Goal: Navigation & Orientation: Find specific page/section

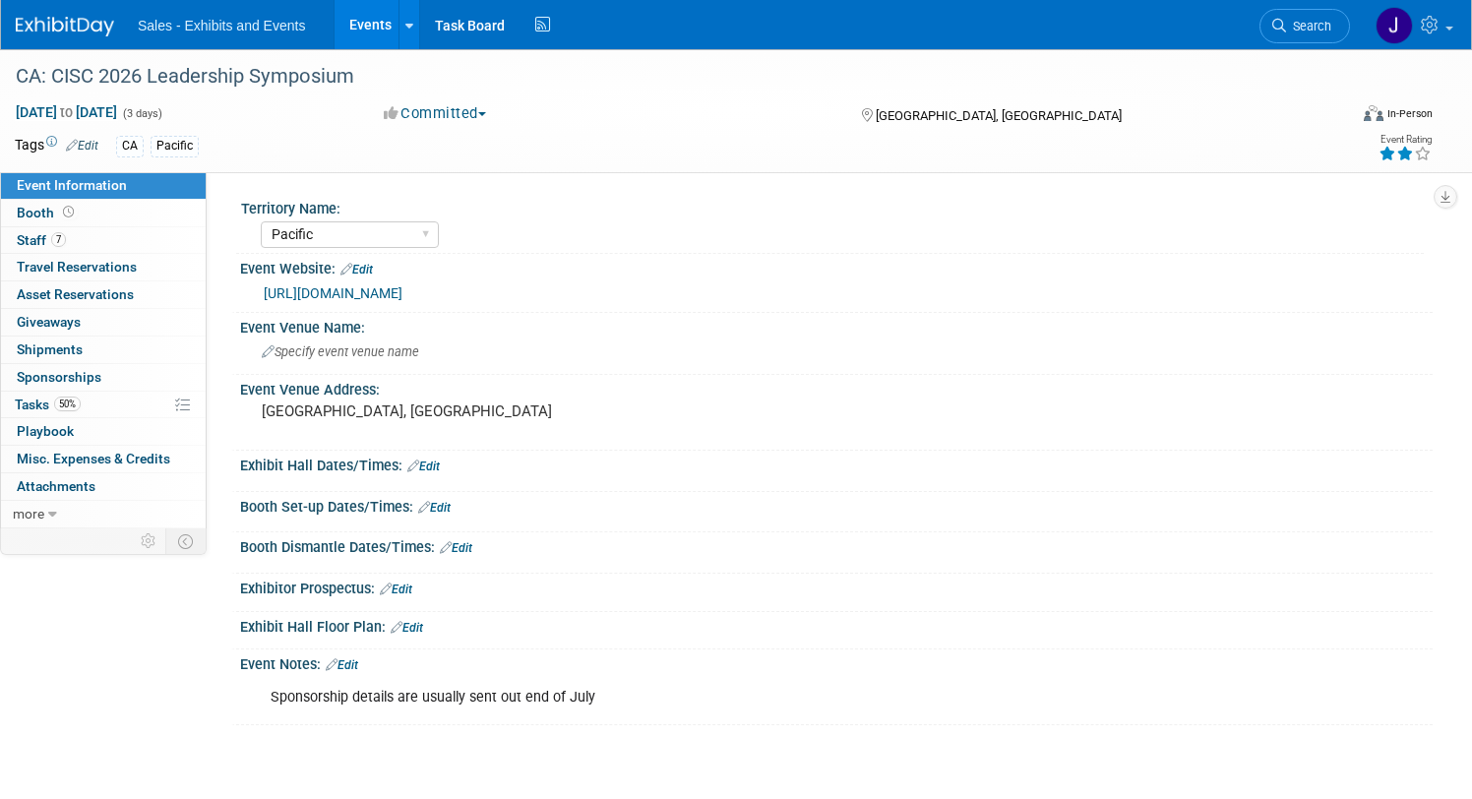
select select "Pacific"
click at [121, 238] on link "7 Staff 7" at bounding box center [103, 240] width 205 height 27
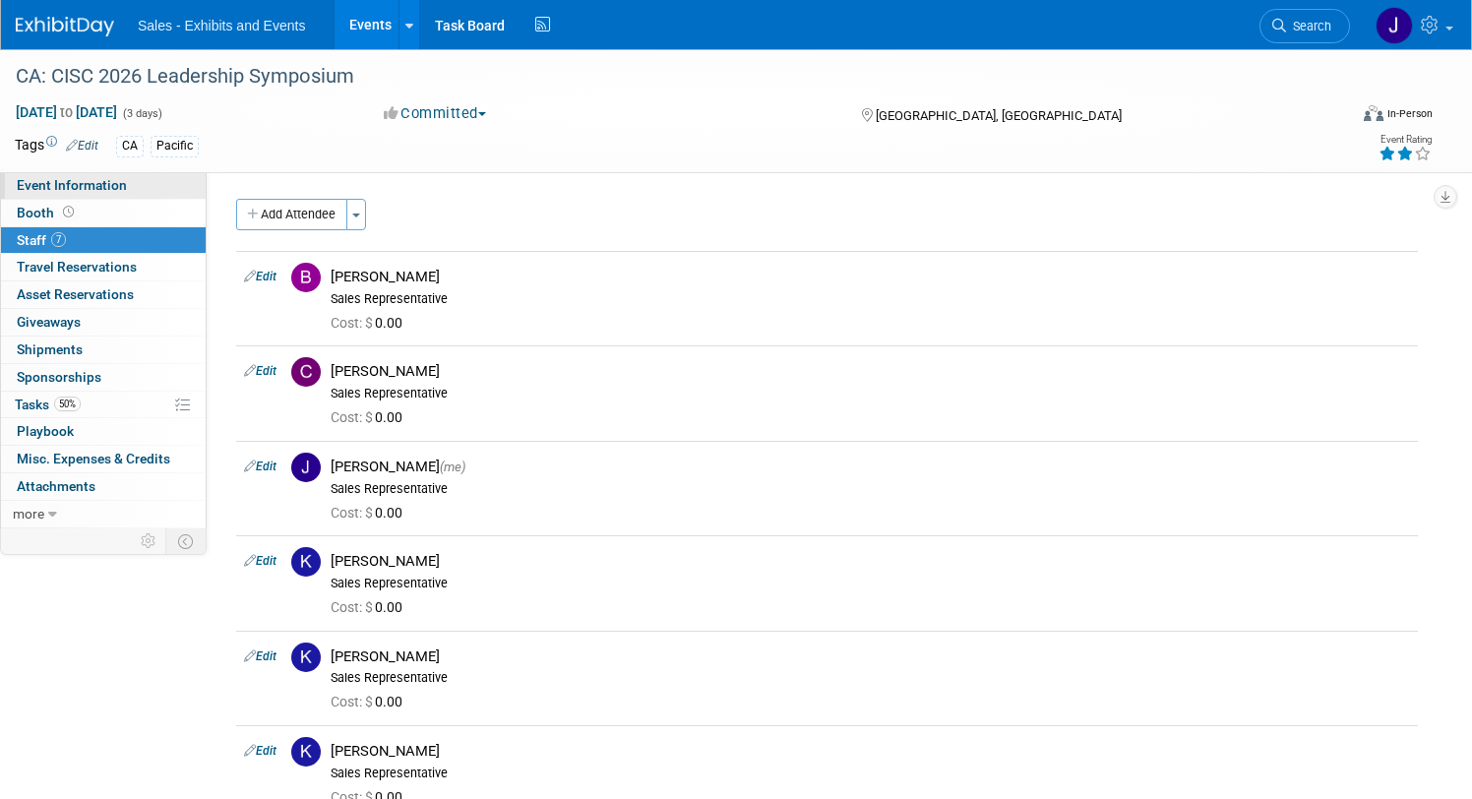
click at [109, 186] on span "Event Information" at bounding box center [72, 185] width 110 height 16
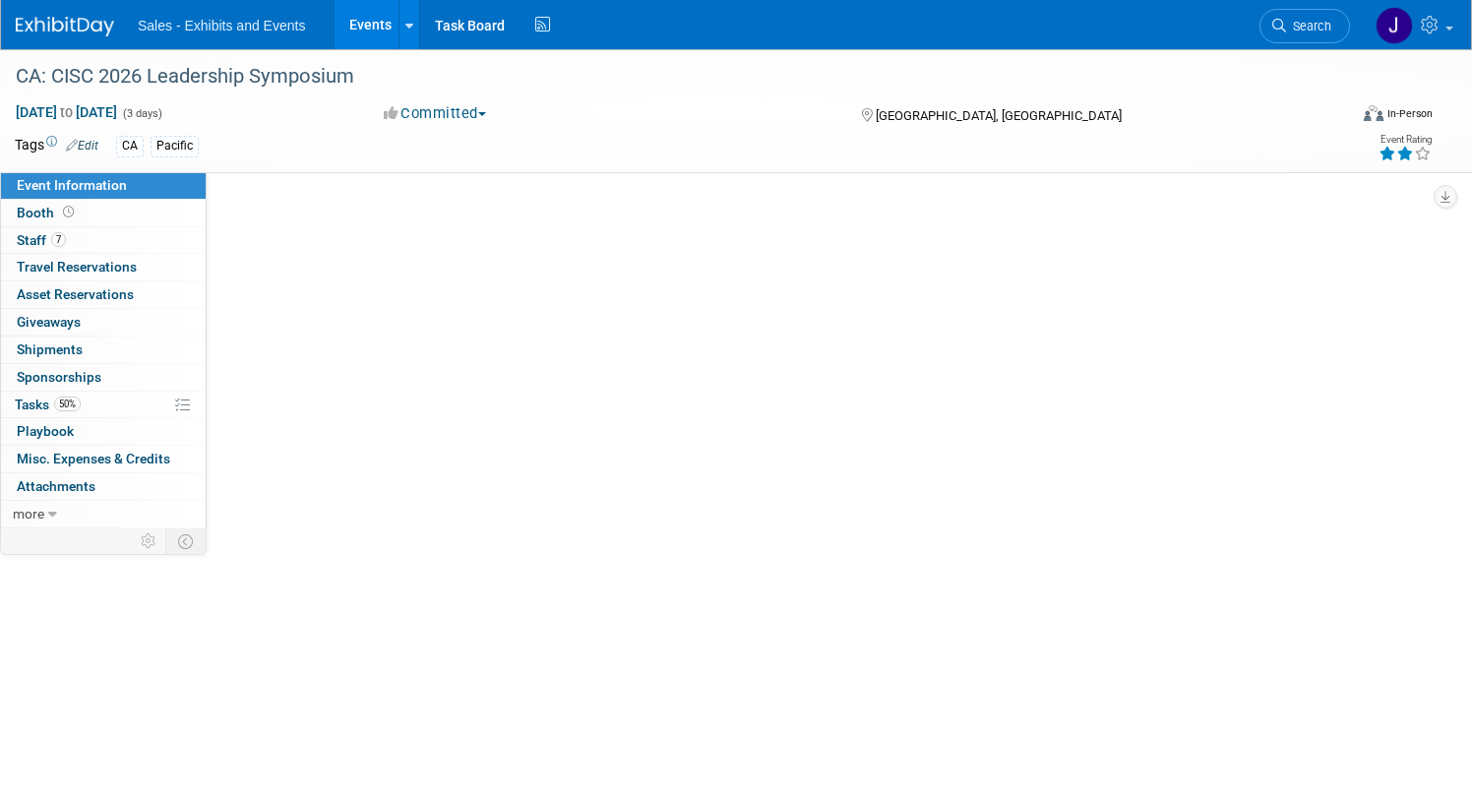
select select "Pacific"
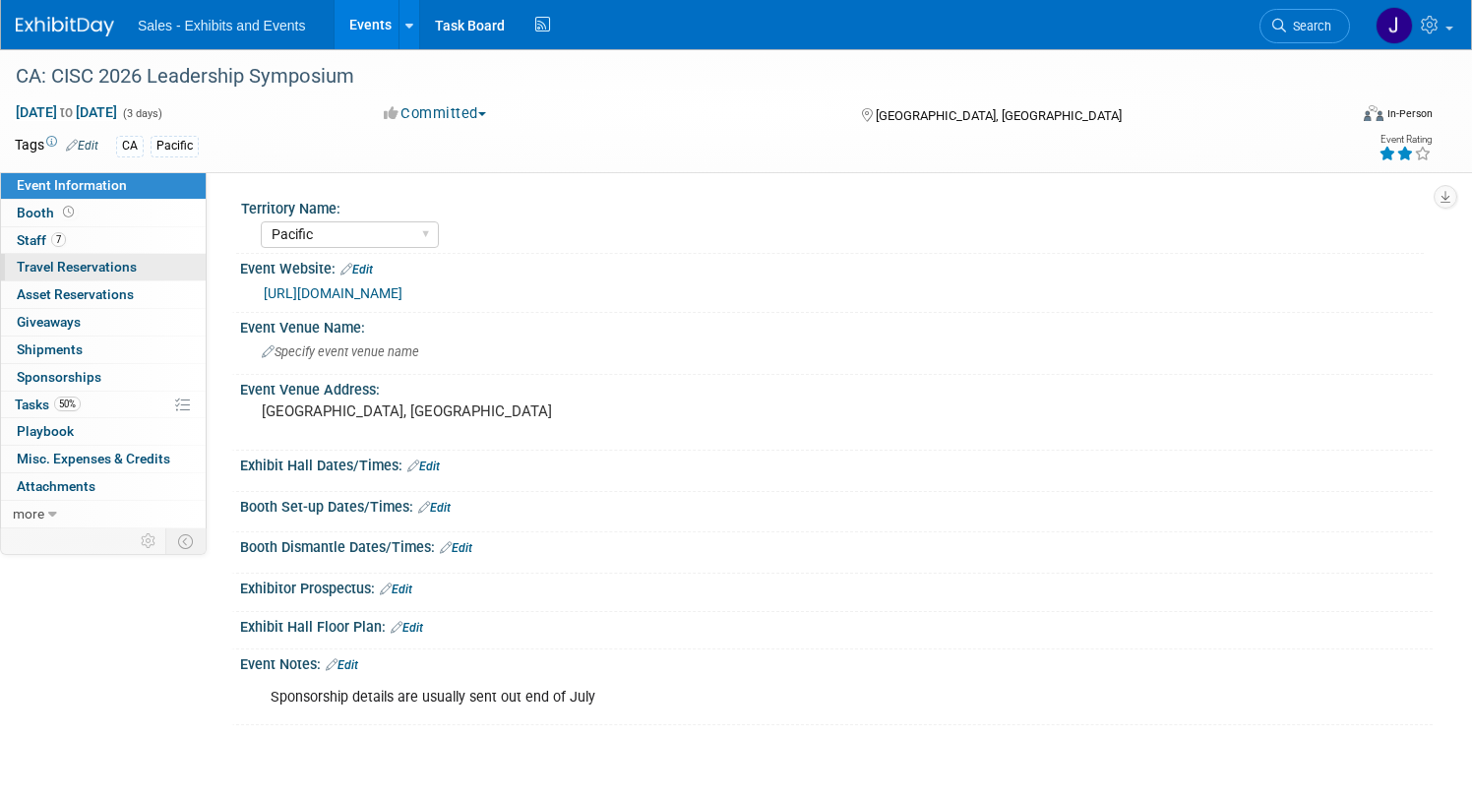
click at [111, 269] on span "Travel Reservations 0" at bounding box center [77, 267] width 120 height 16
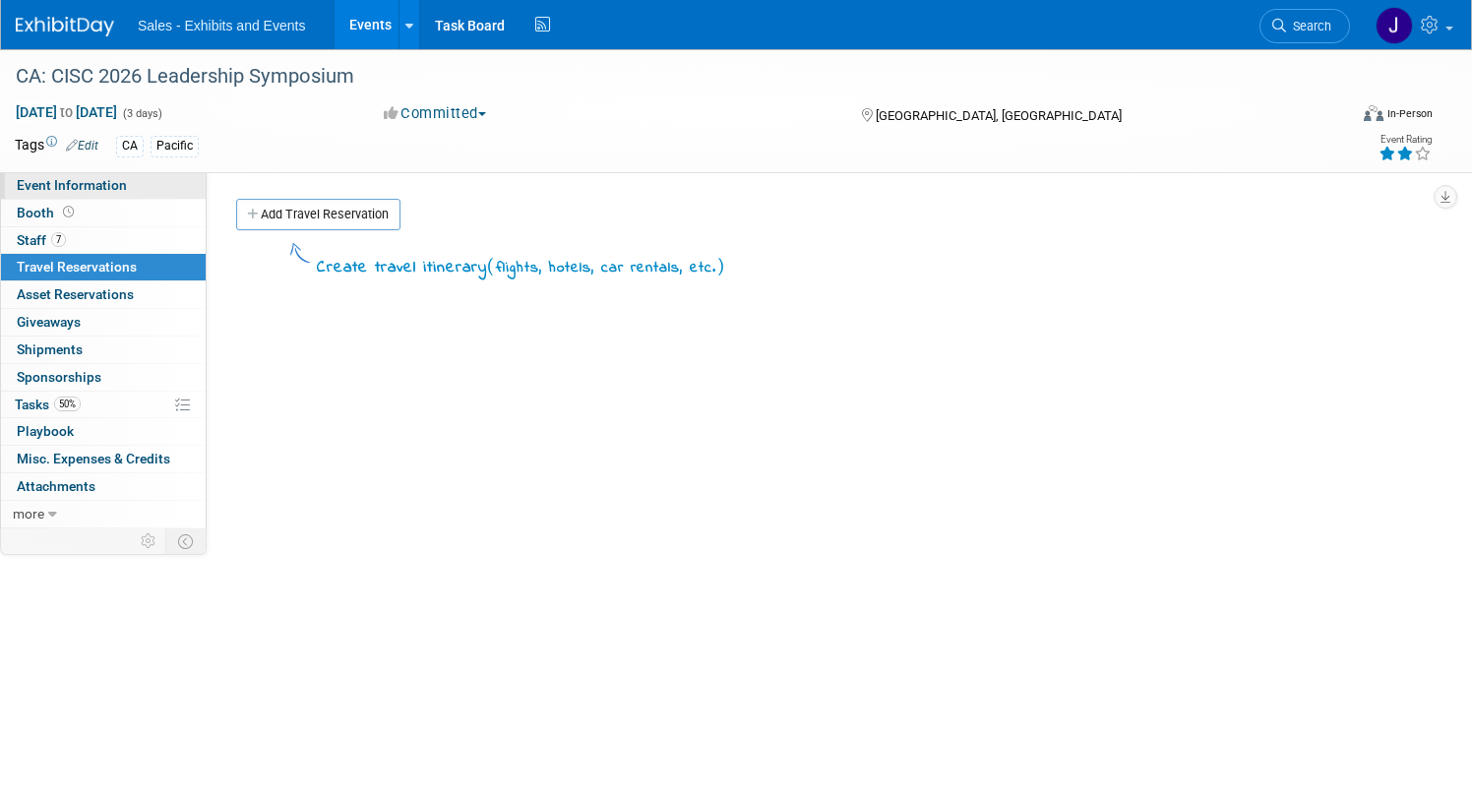
click at [121, 180] on span "Event Information" at bounding box center [72, 185] width 110 height 16
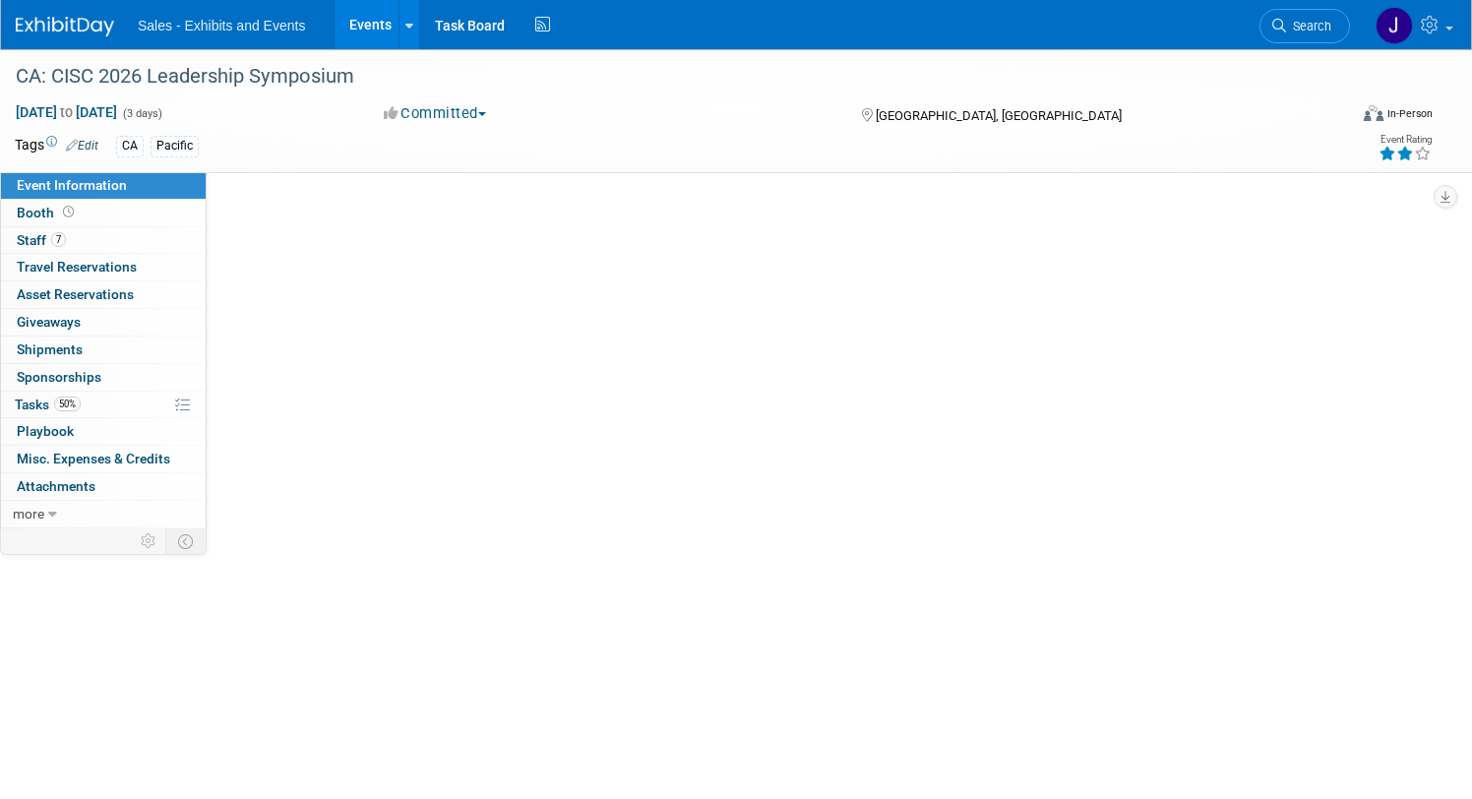
select select "Pacific"
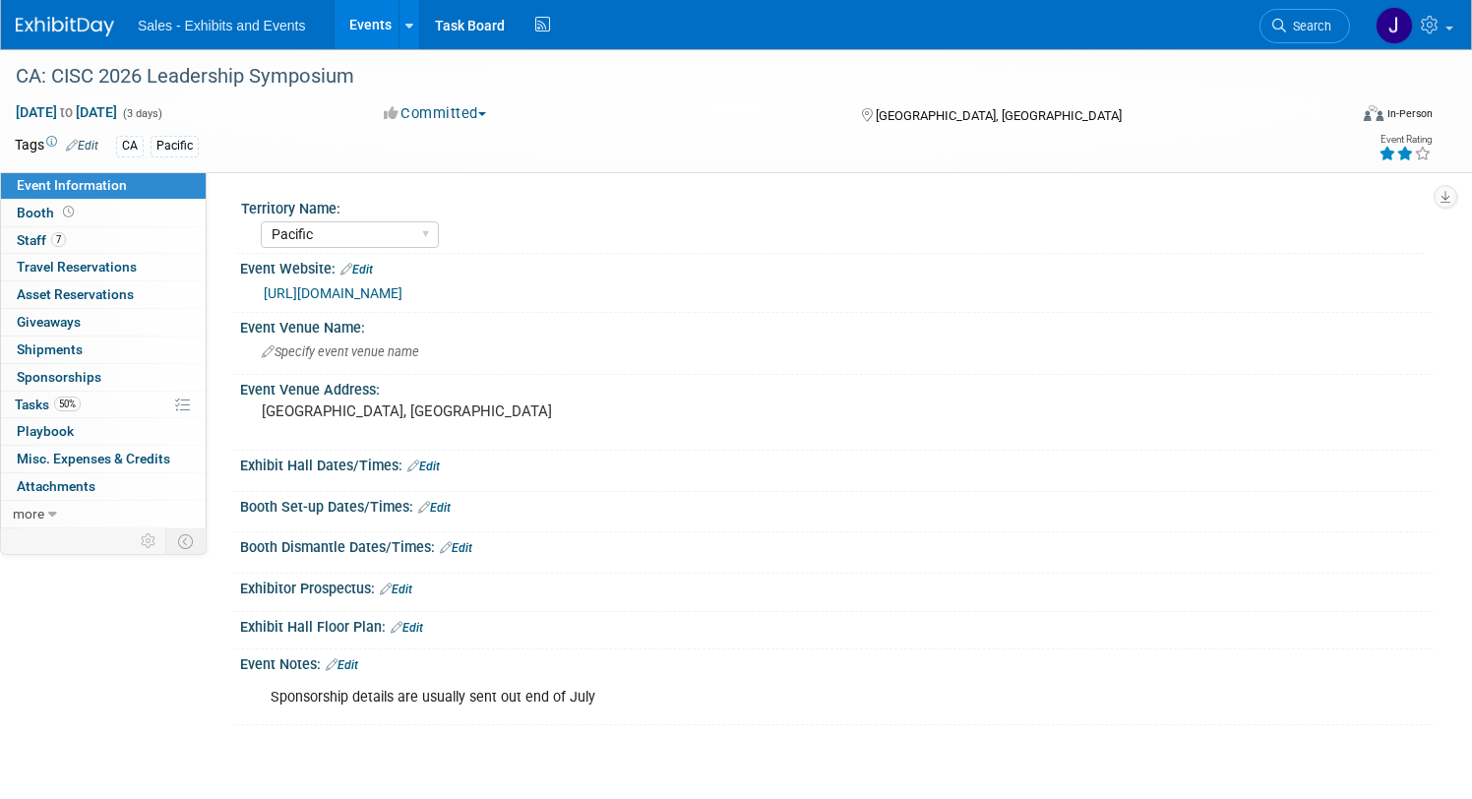
click at [358, 288] on link "https://www.ciscsymposium.org/" at bounding box center [333, 293] width 139 height 16
drag, startPoint x: 499, startPoint y: 293, endPoint x: 162, endPoint y: 295, distance: 336.5
click at [162, 295] on div "Event Information Event Info Booth Booth 7 Staff 7 Staff 0 Travel Reservations …" at bounding box center [736, 387] width 1472 height 676
click at [823, 330] on div "Event Venue Name:" at bounding box center [836, 325] width 1193 height 25
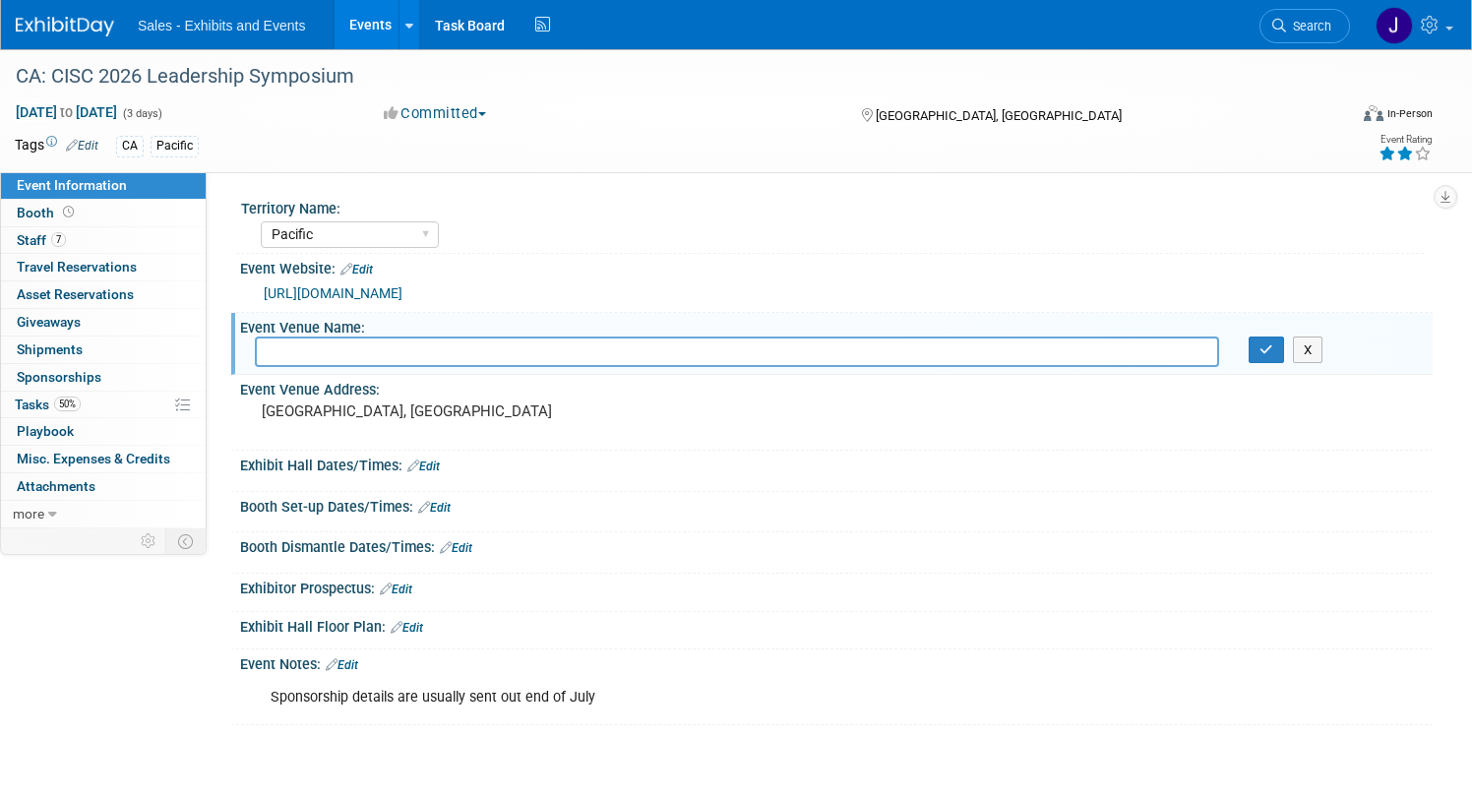
click at [533, 294] on div "https://www.ciscsymposium.org/" at bounding box center [841, 293] width 1154 height 23
drag, startPoint x: 509, startPoint y: 293, endPoint x: 258, endPoint y: 290, distance: 250.9
click at [258, 290] on div "https://www.ciscsymposium.org/" at bounding box center [836, 291] width 1163 height 28
copy link "https://www.ciscsymposium.org/"
click at [70, 25] on img at bounding box center [65, 27] width 98 height 20
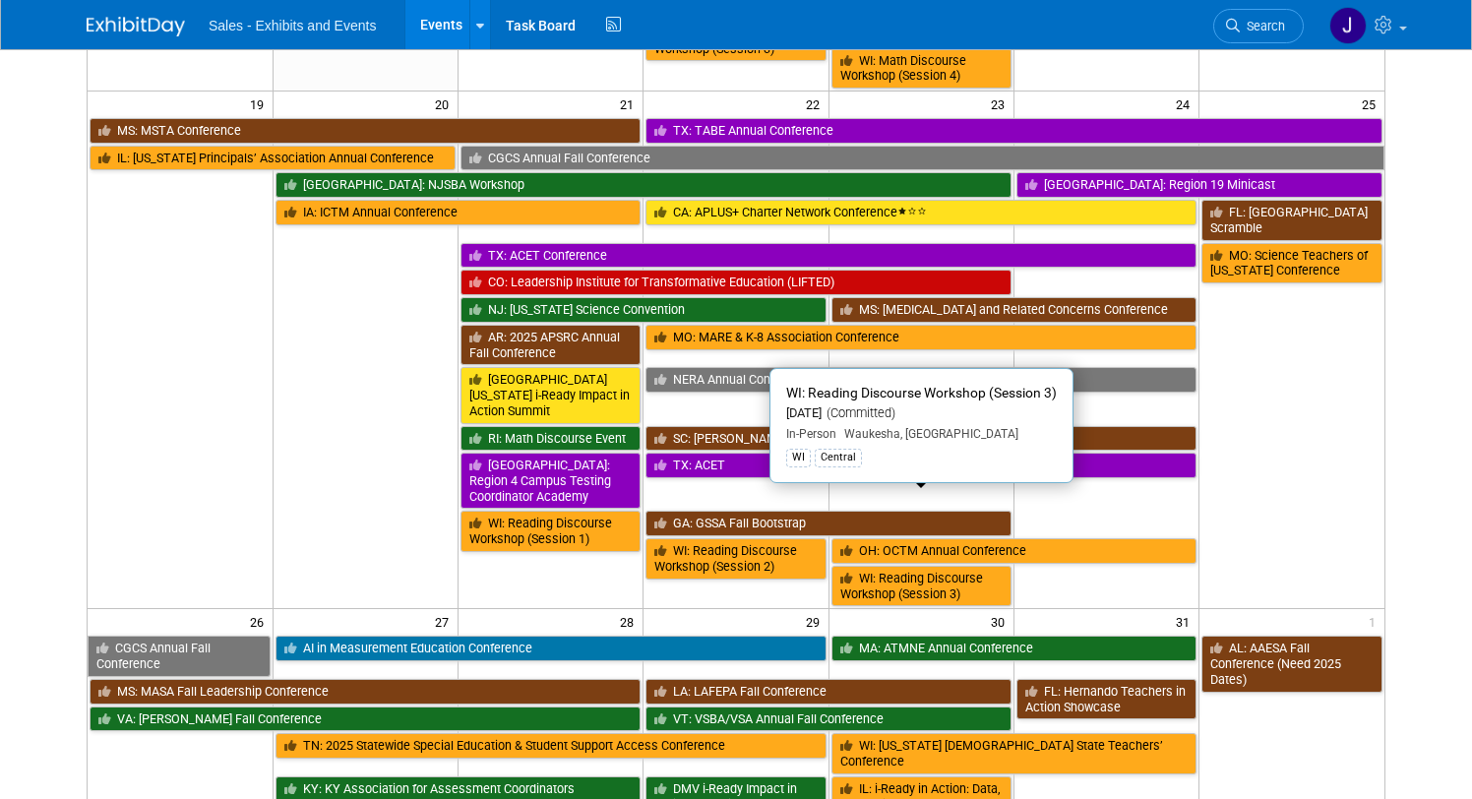
scroll to position [1193, 0]
